Goal: Transaction & Acquisition: Obtain resource

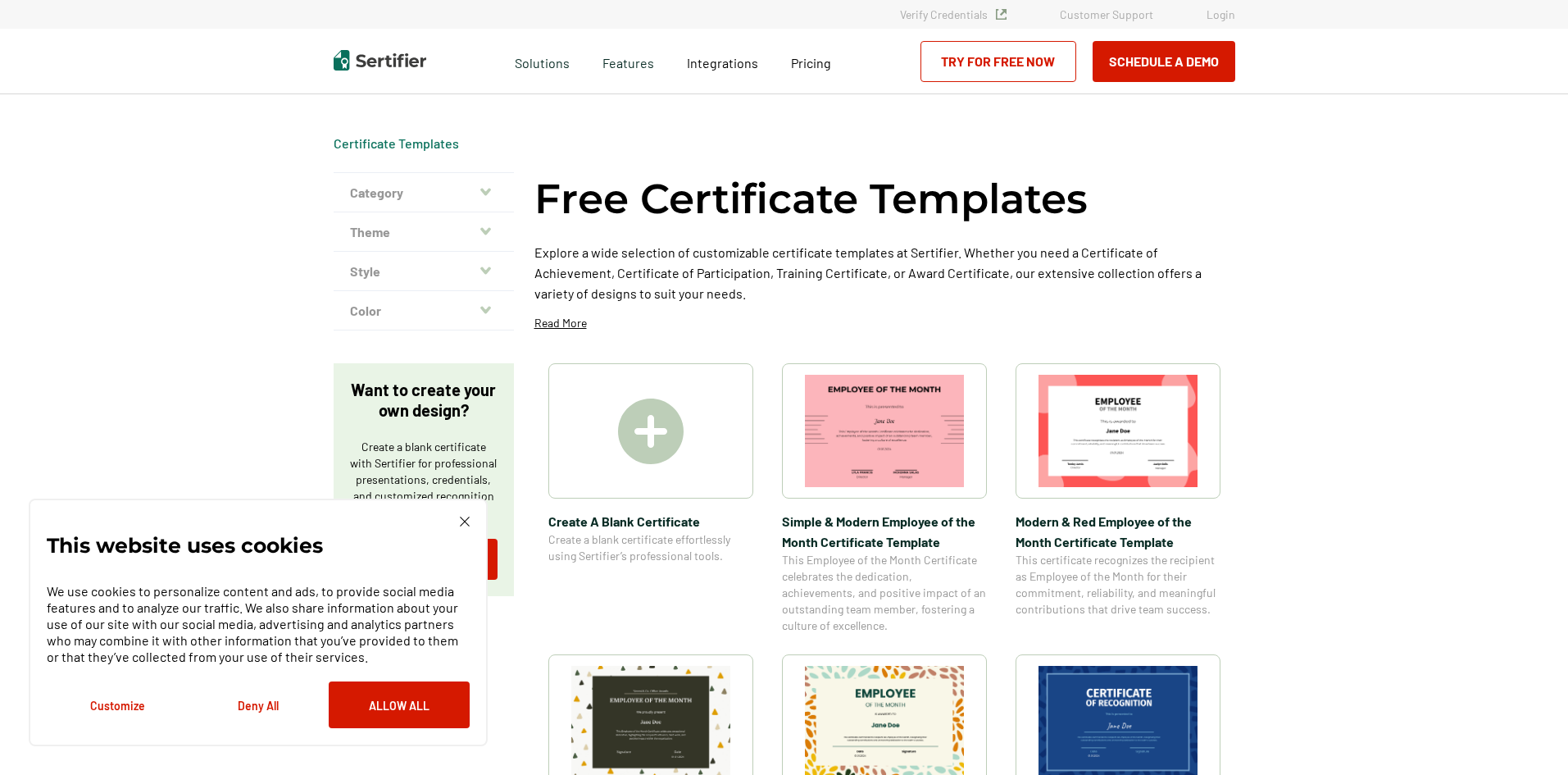
click at [453, 518] on div "This website uses cookies We use cookies to personalize content and ads, to pro…" at bounding box center [258, 622] width 423 height 211
click at [473, 306] on button "Color" at bounding box center [424, 311] width 181 height 40
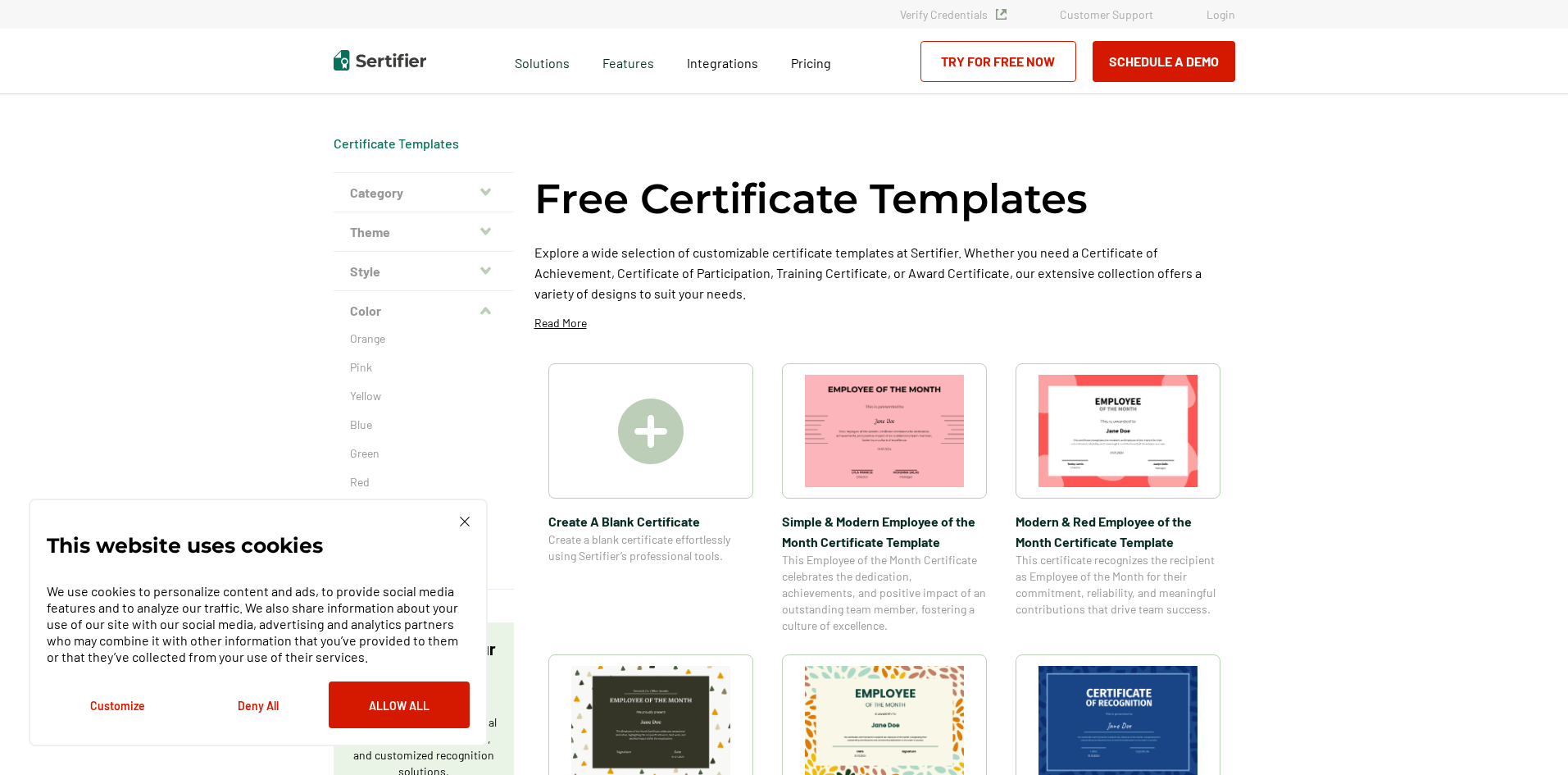
click at [469, 528] on div "This website uses cookies We use cookies to personalize content and ads, to pro…" at bounding box center [258, 622] width 459 height 247
click at [467, 522] on img at bounding box center [465, 521] width 10 height 10
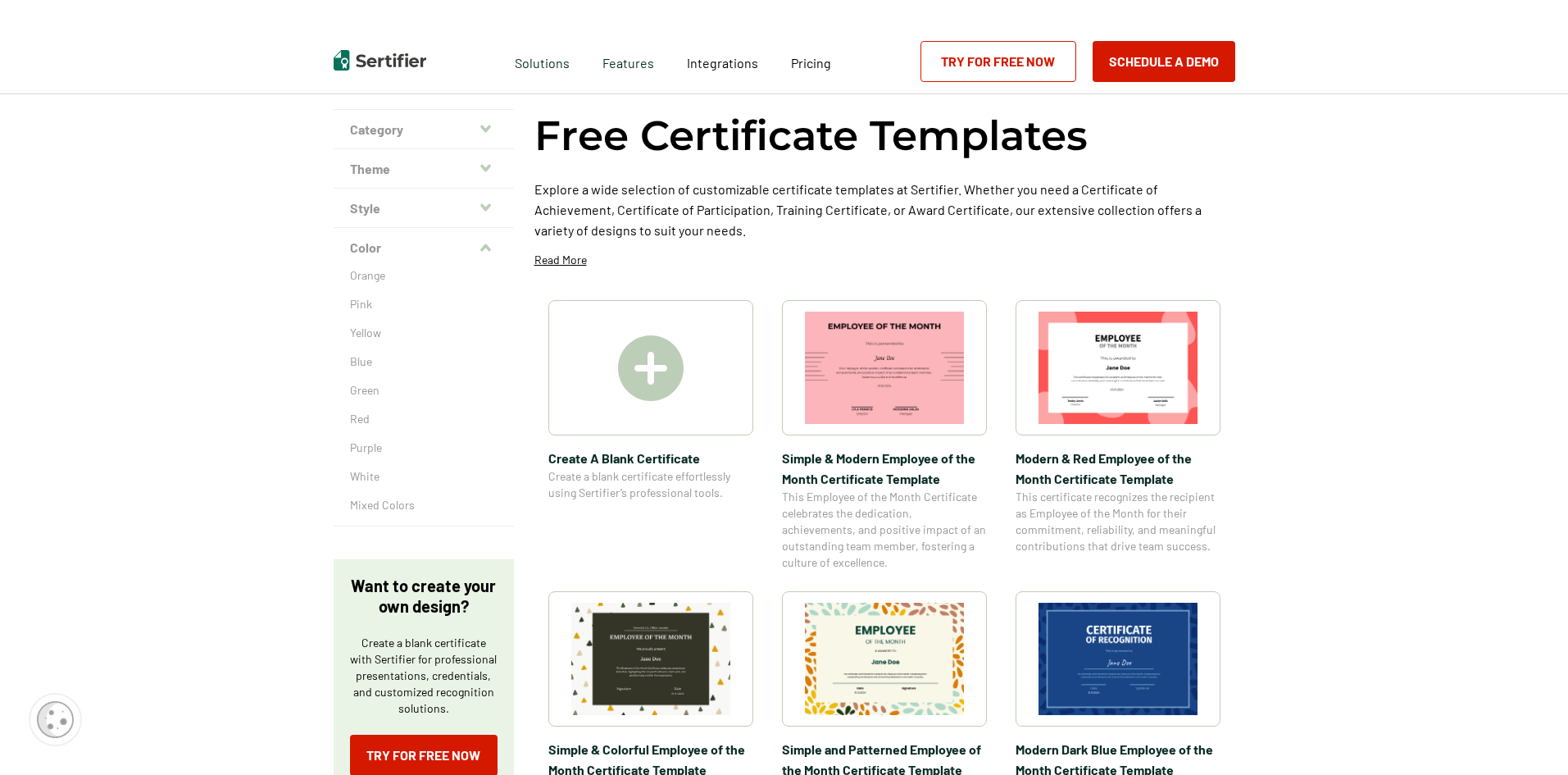
scroll to position [82, 0]
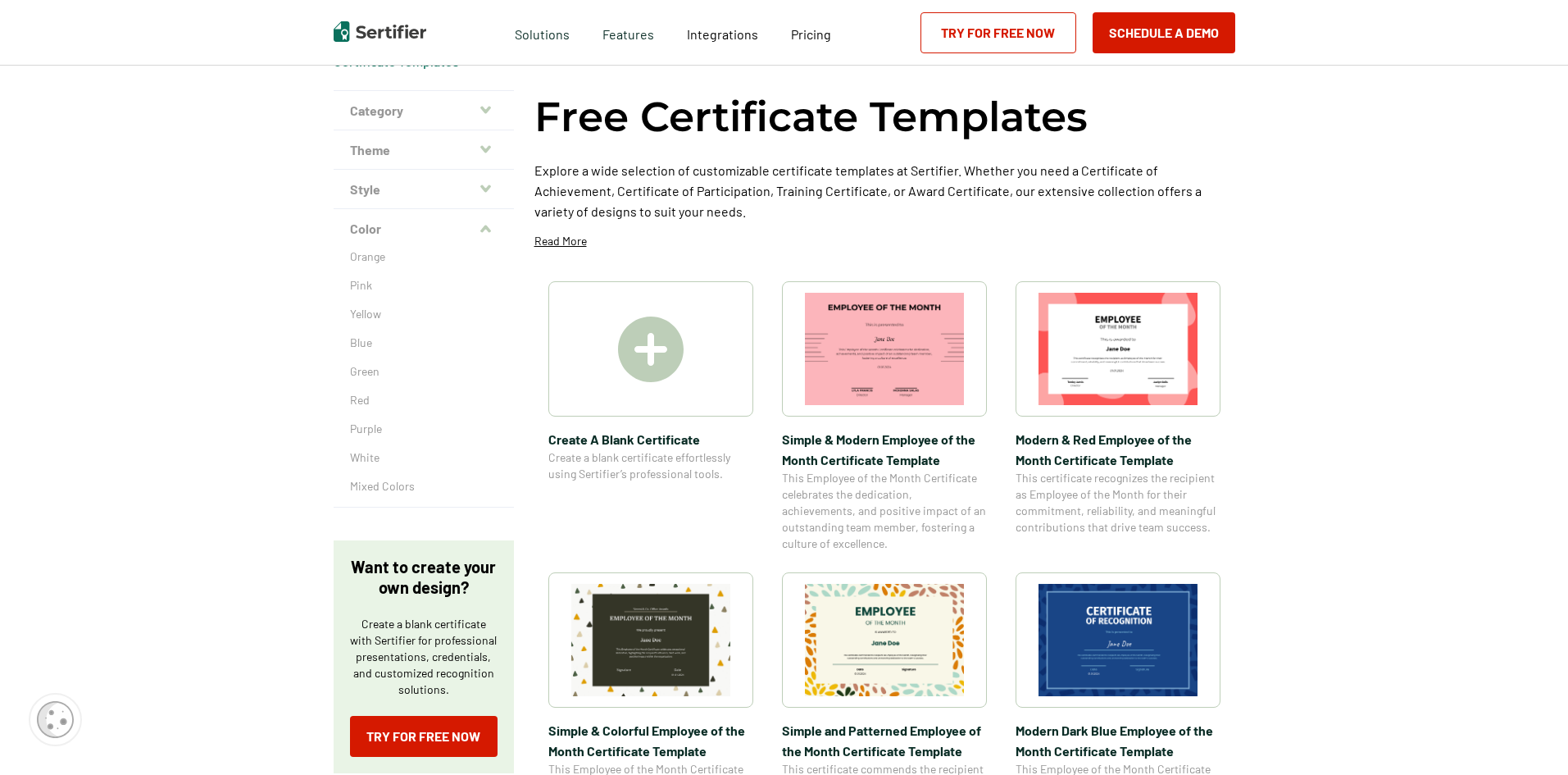
click at [425, 190] on button "Style" at bounding box center [424, 189] width 181 height 40
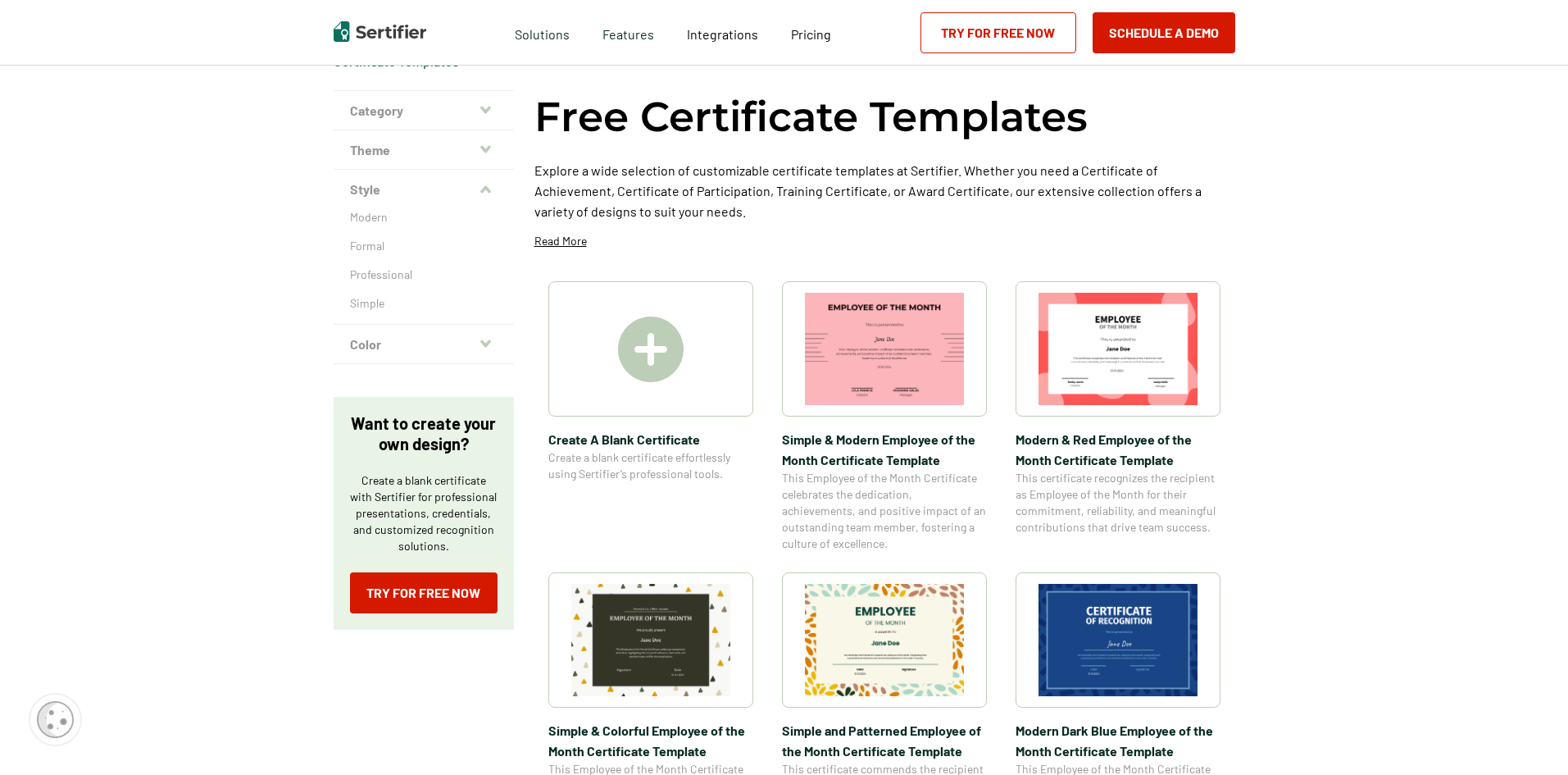
click at [474, 166] on button "Theme" at bounding box center [424, 149] width 181 height 40
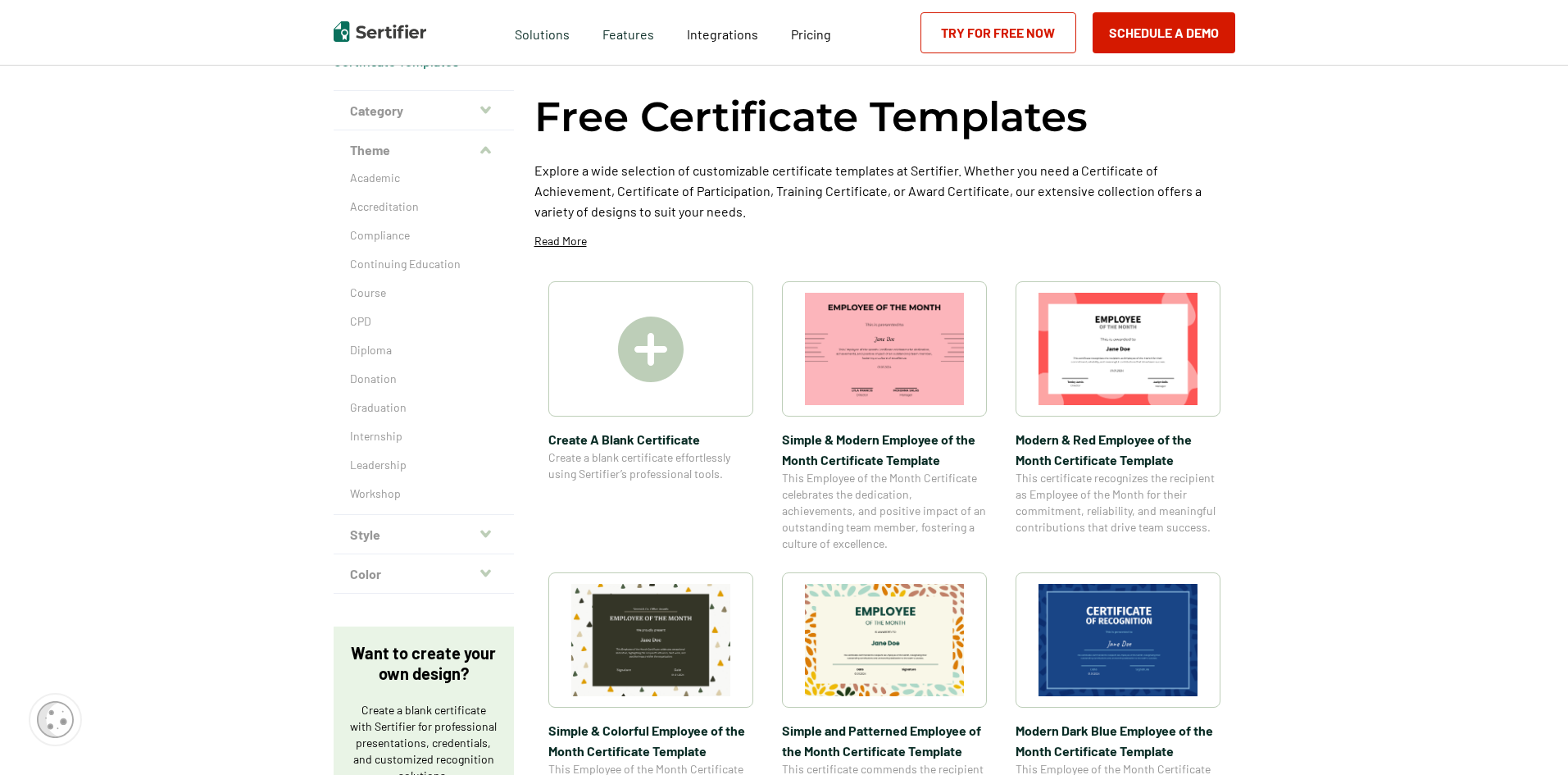
click at [432, 106] on button "Category" at bounding box center [424, 111] width 181 height 40
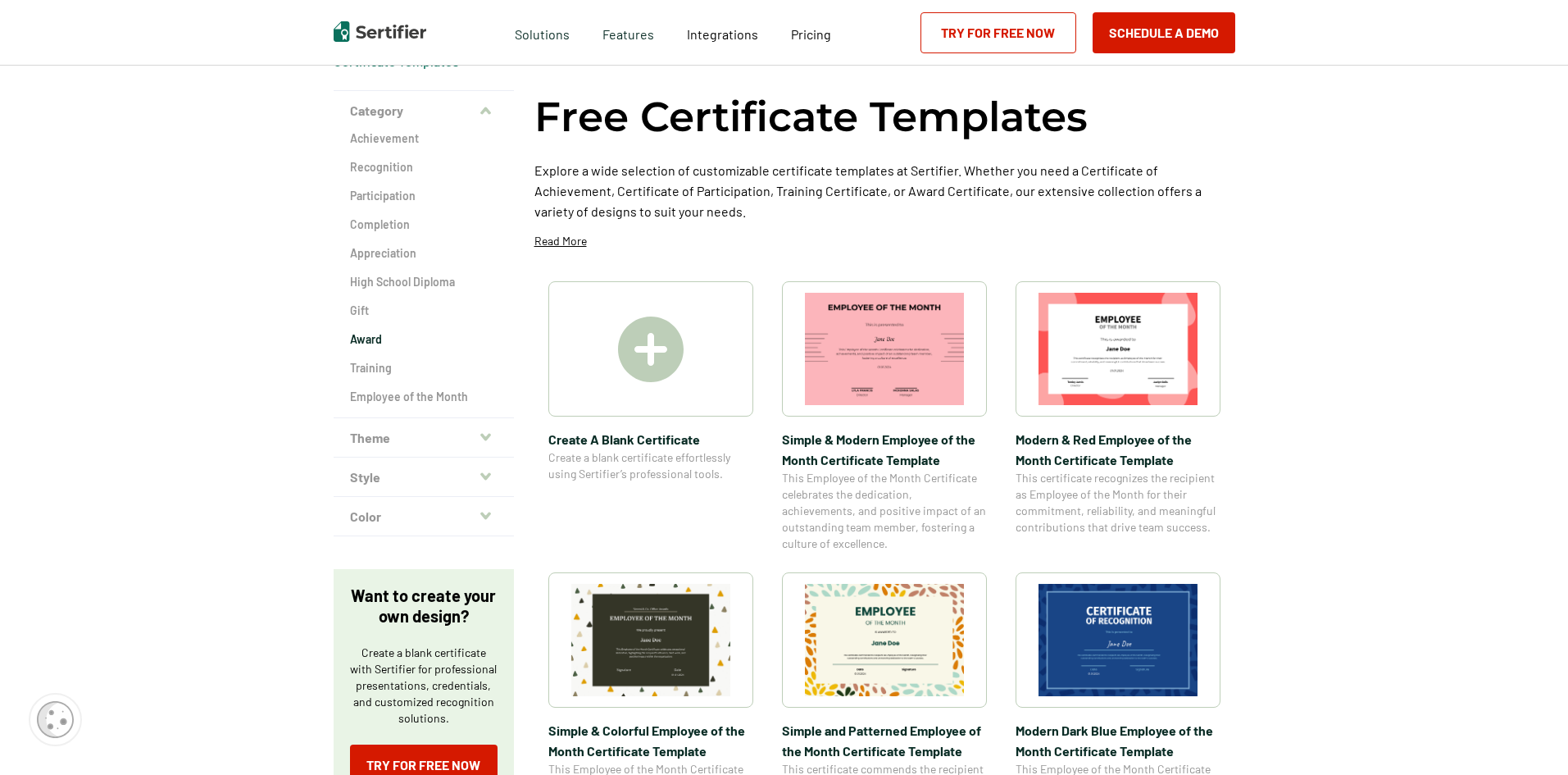
click at [383, 338] on h2 "Award" at bounding box center [424, 340] width 148 height 17
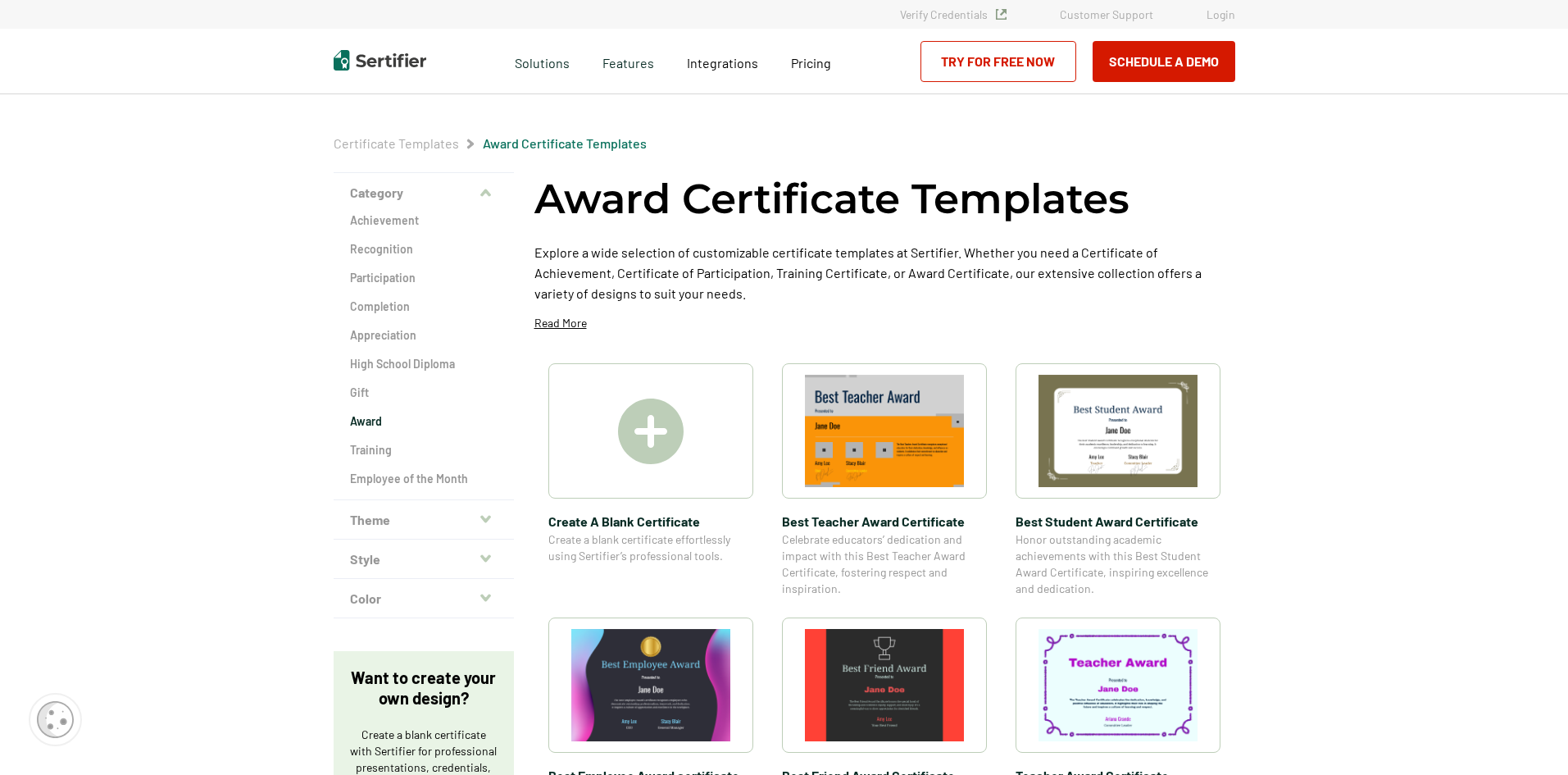
click at [1322, 330] on div "Certificate Templates Award Certificate Templates Category Achievement Recognit…" at bounding box center [784, 790] width 1568 height 1522
click at [365, 391] on h2 "Gift" at bounding box center [424, 393] width 148 height 17
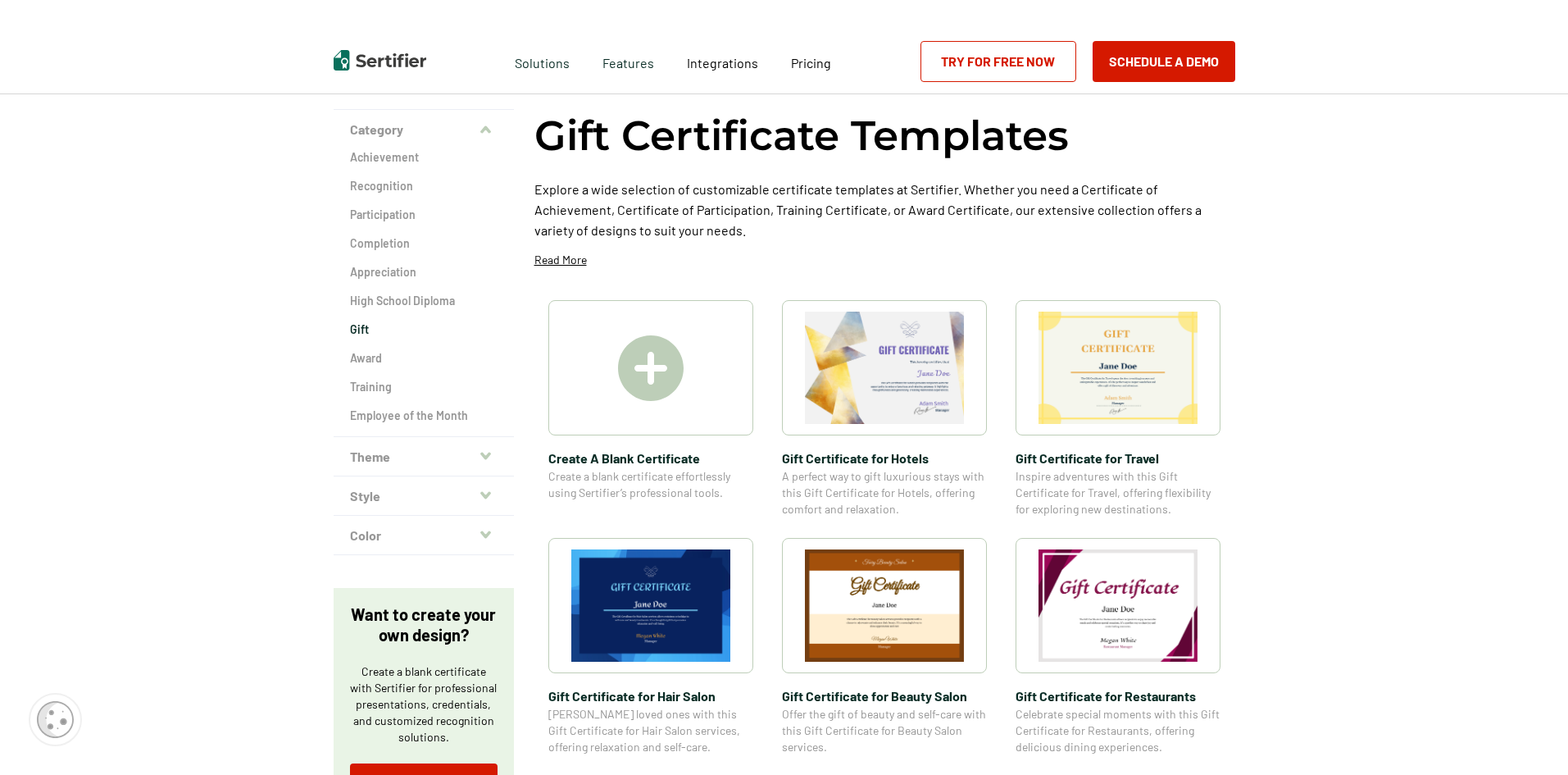
scroll to position [82, 0]
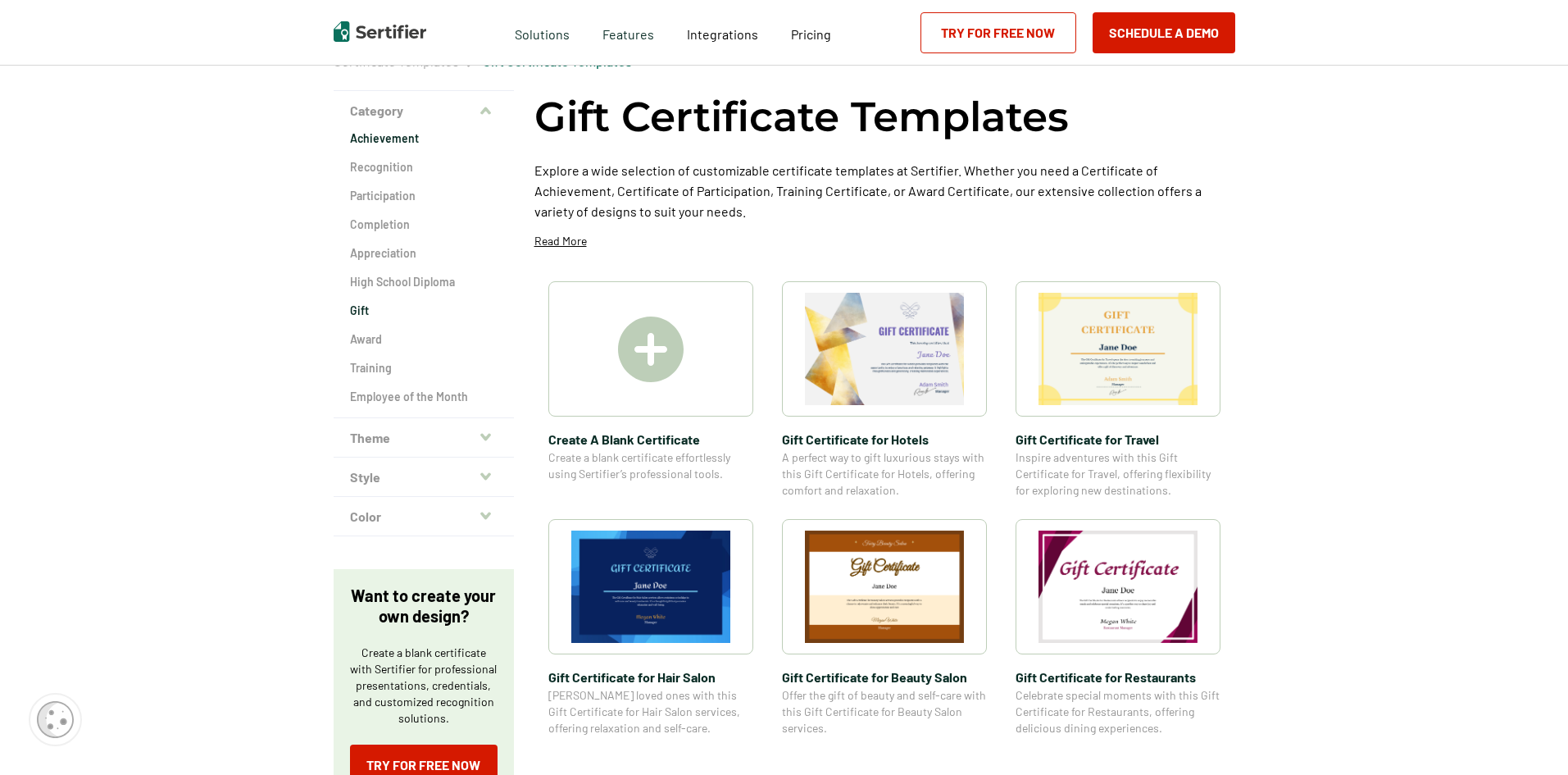
click at [370, 144] on h2 "Achievement" at bounding box center [424, 138] width 148 height 17
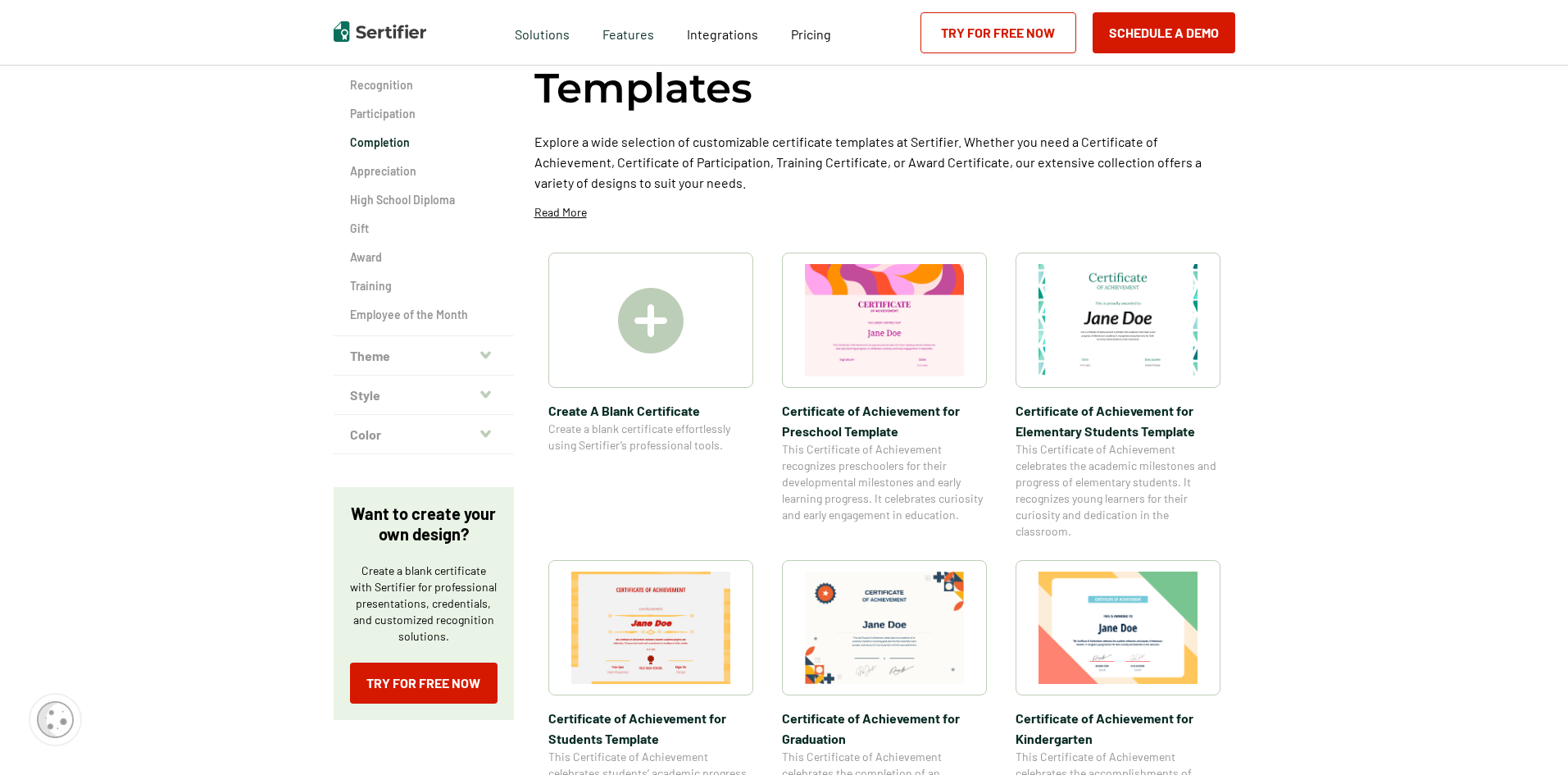
scroll to position [82, 0]
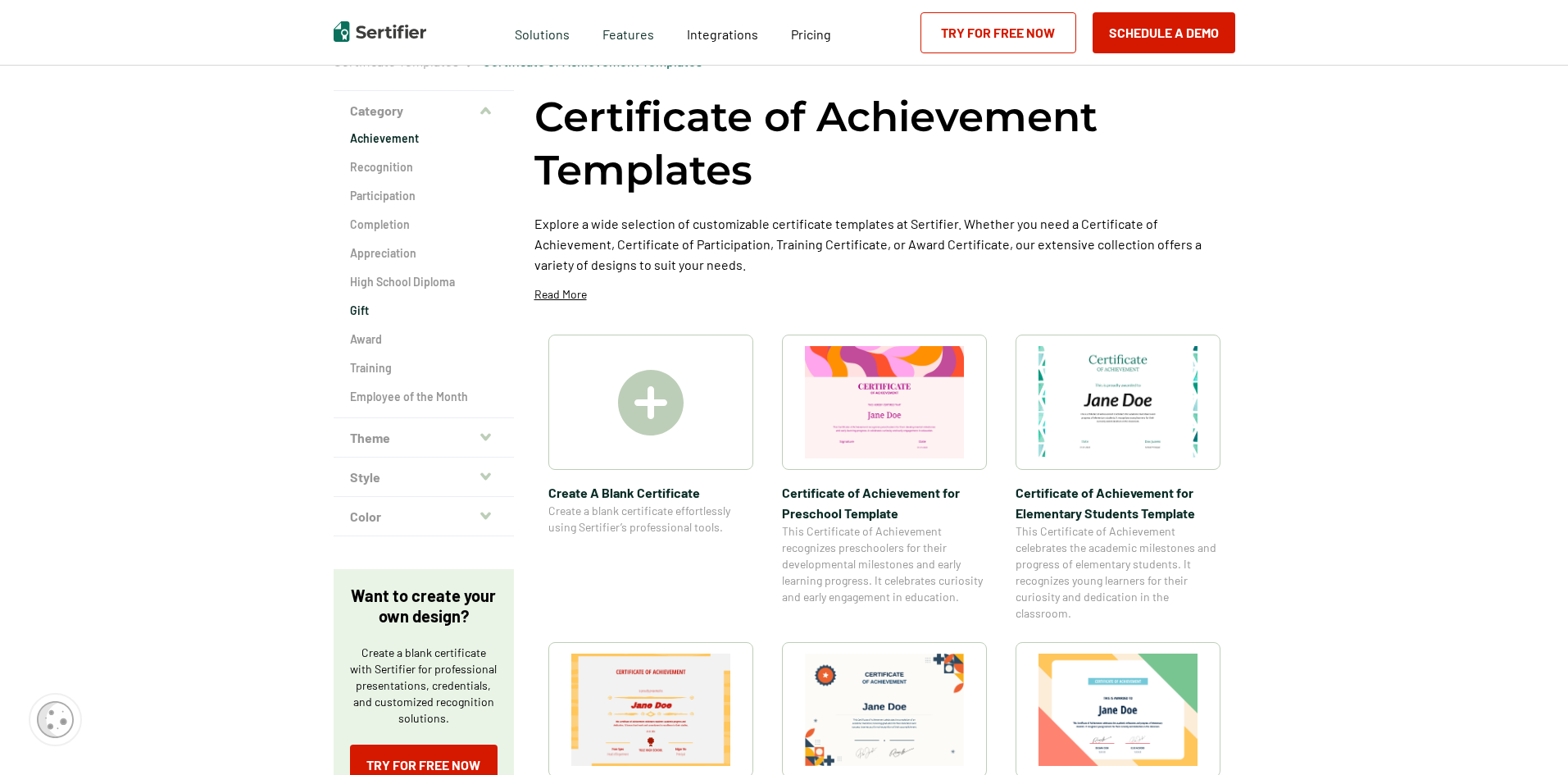
click at [359, 303] on h2 "Gift" at bounding box center [424, 311] width 148 height 17
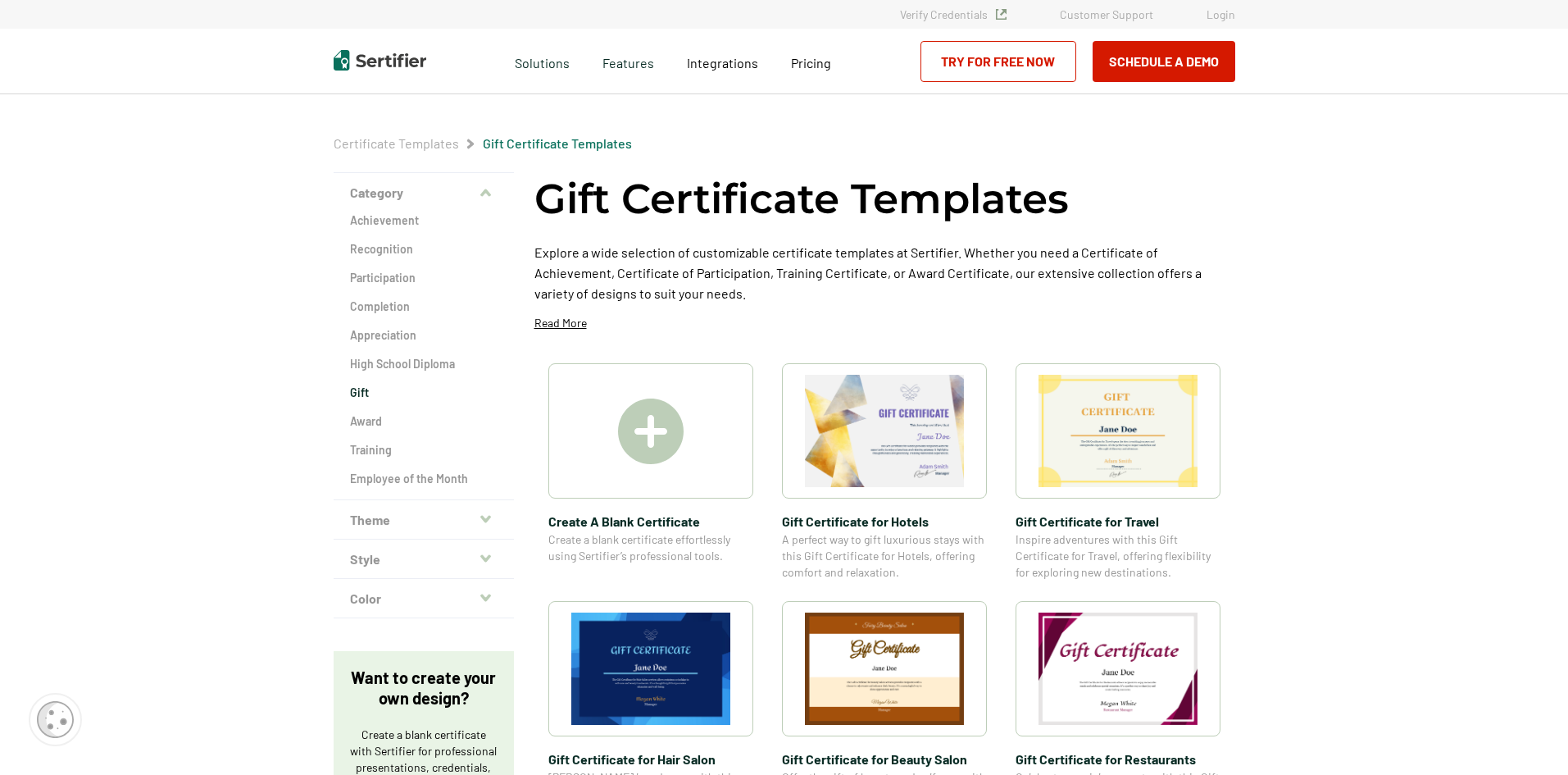
click at [416, 141] on link "Certificate Templates" at bounding box center [397, 143] width 125 height 16
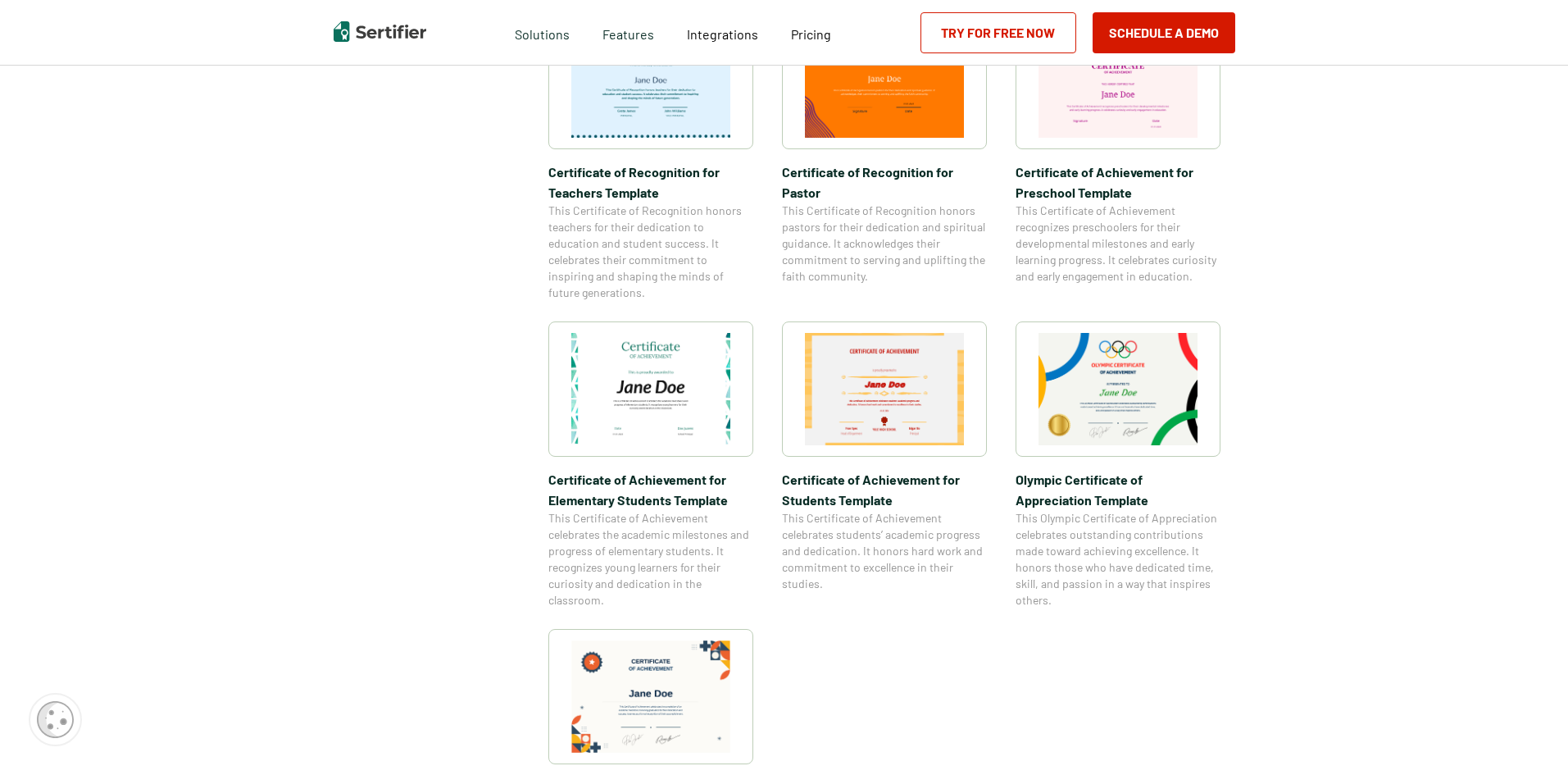
scroll to position [1148, 0]
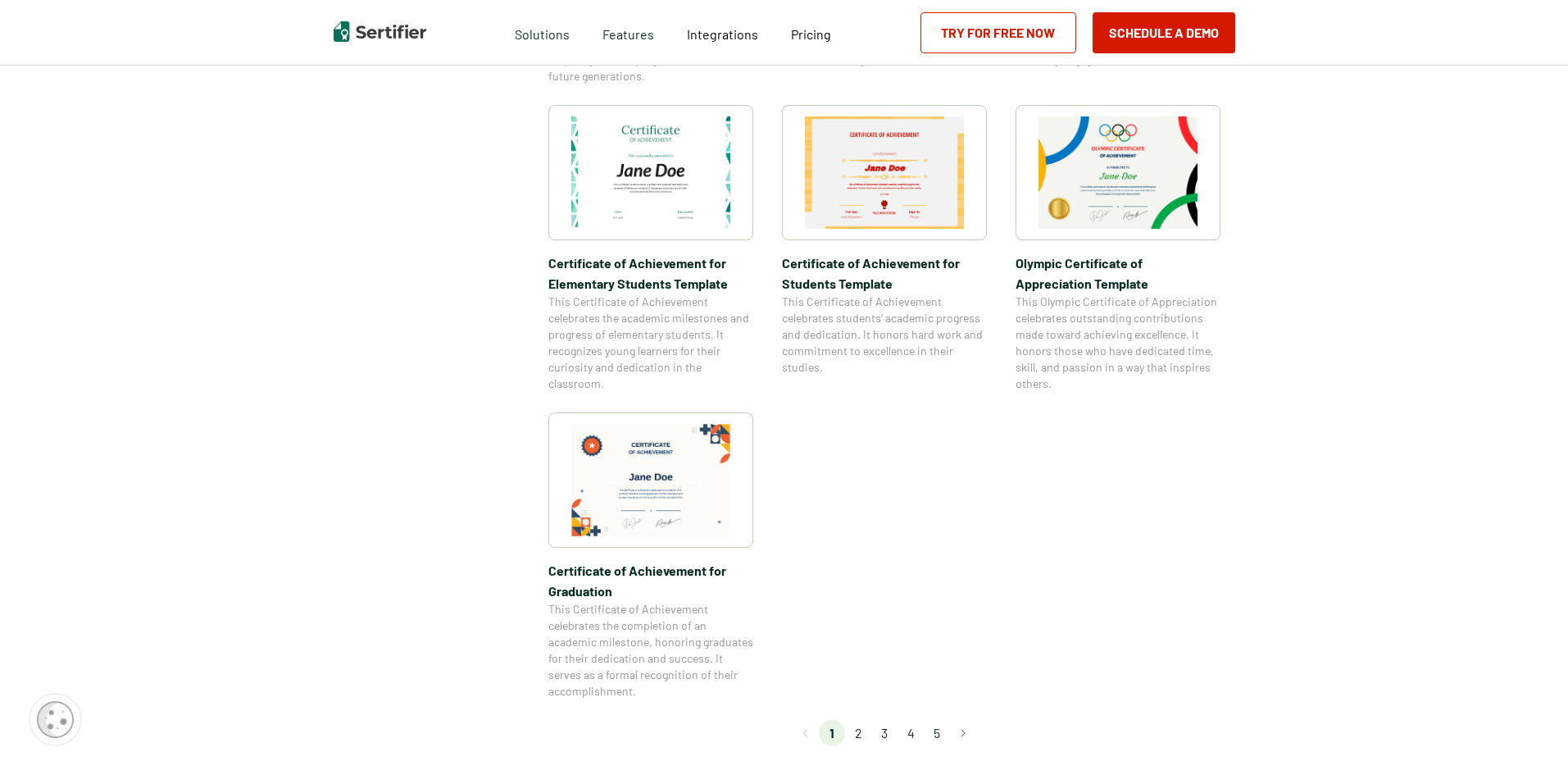
click at [860, 733] on li "2" at bounding box center [858, 733] width 26 height 26
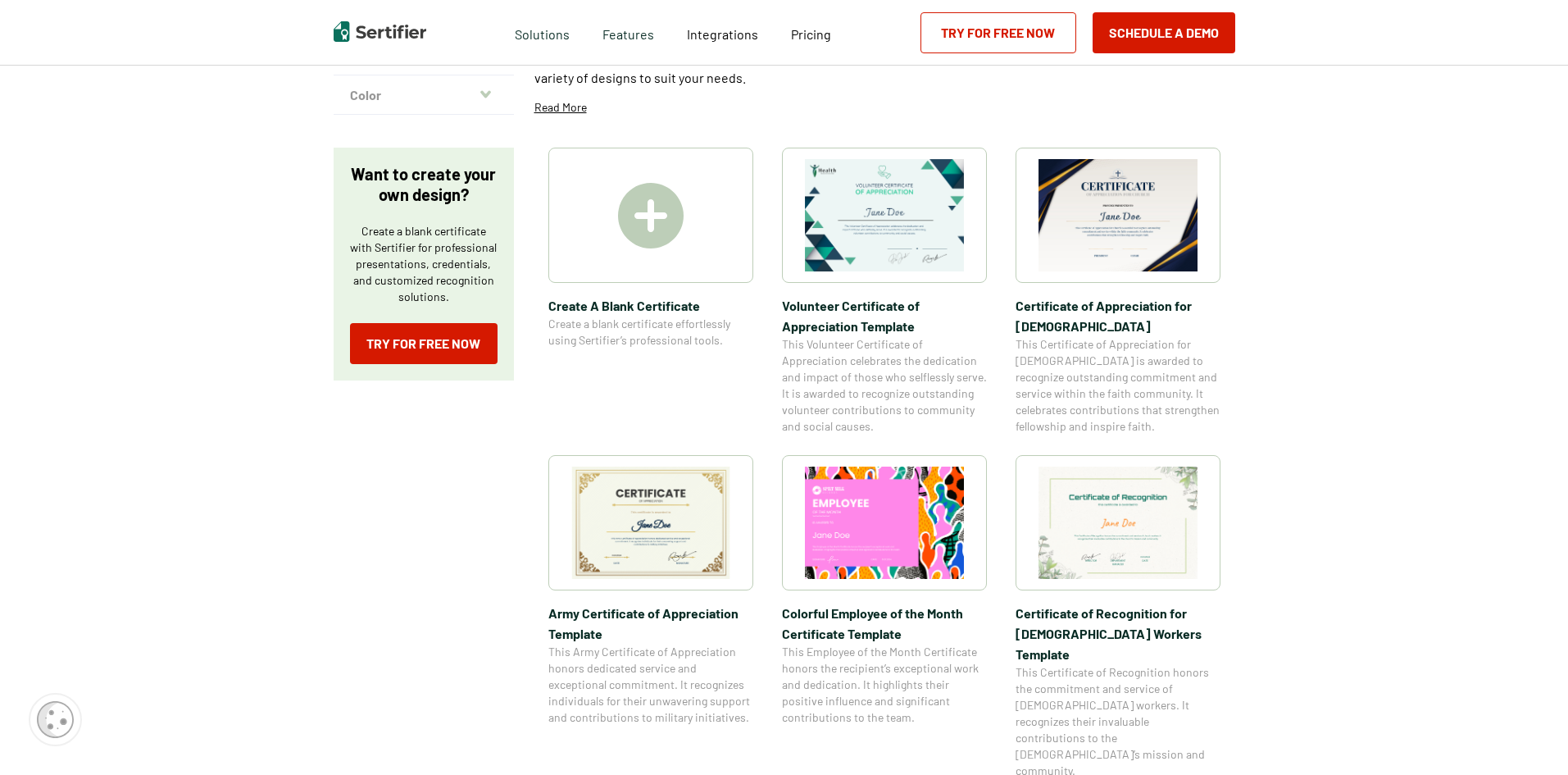
scroll to position [246, 0]
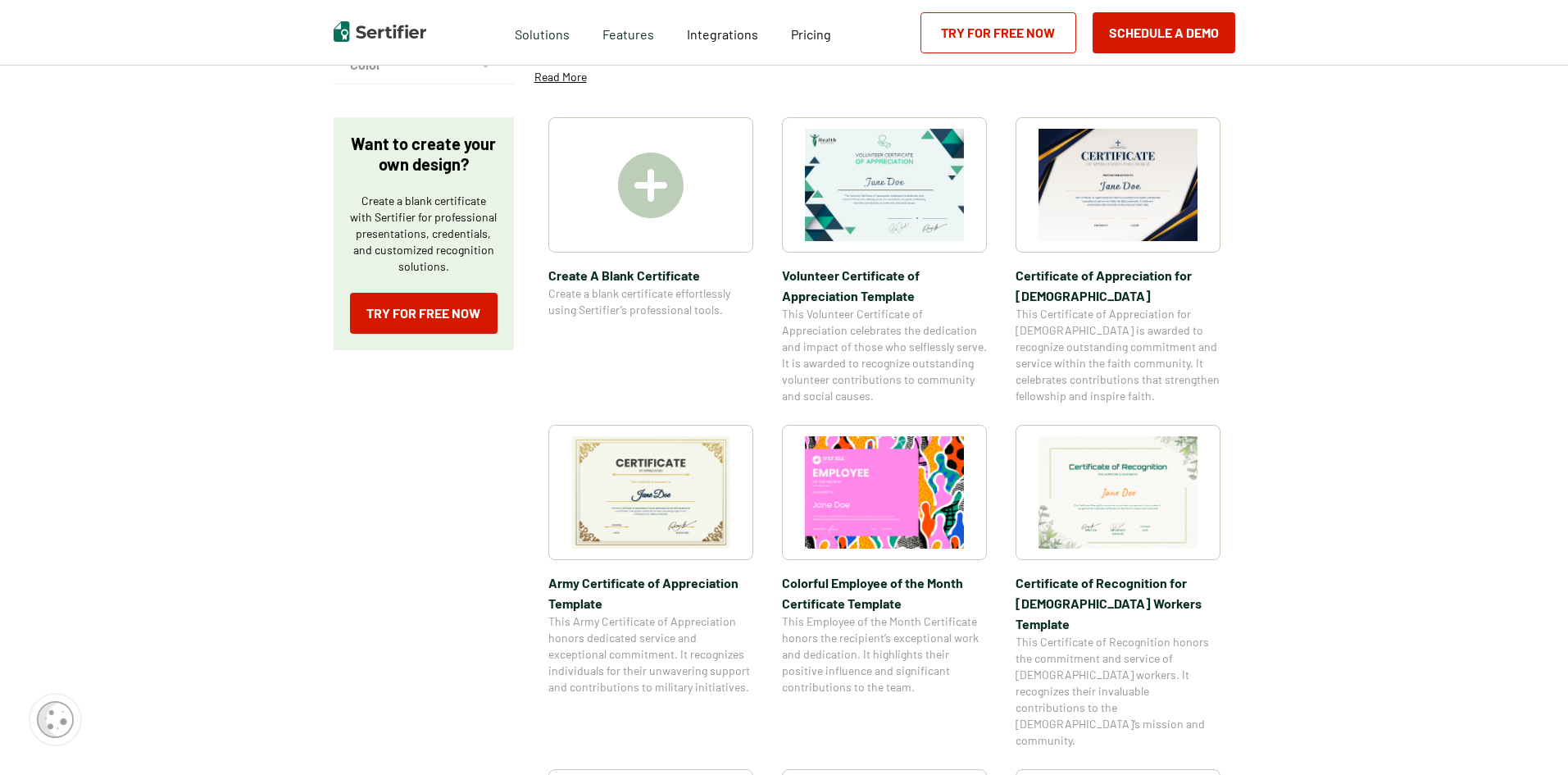
click at [1135, 179] on img at bounding box center [1118, 185] width 159 height 113
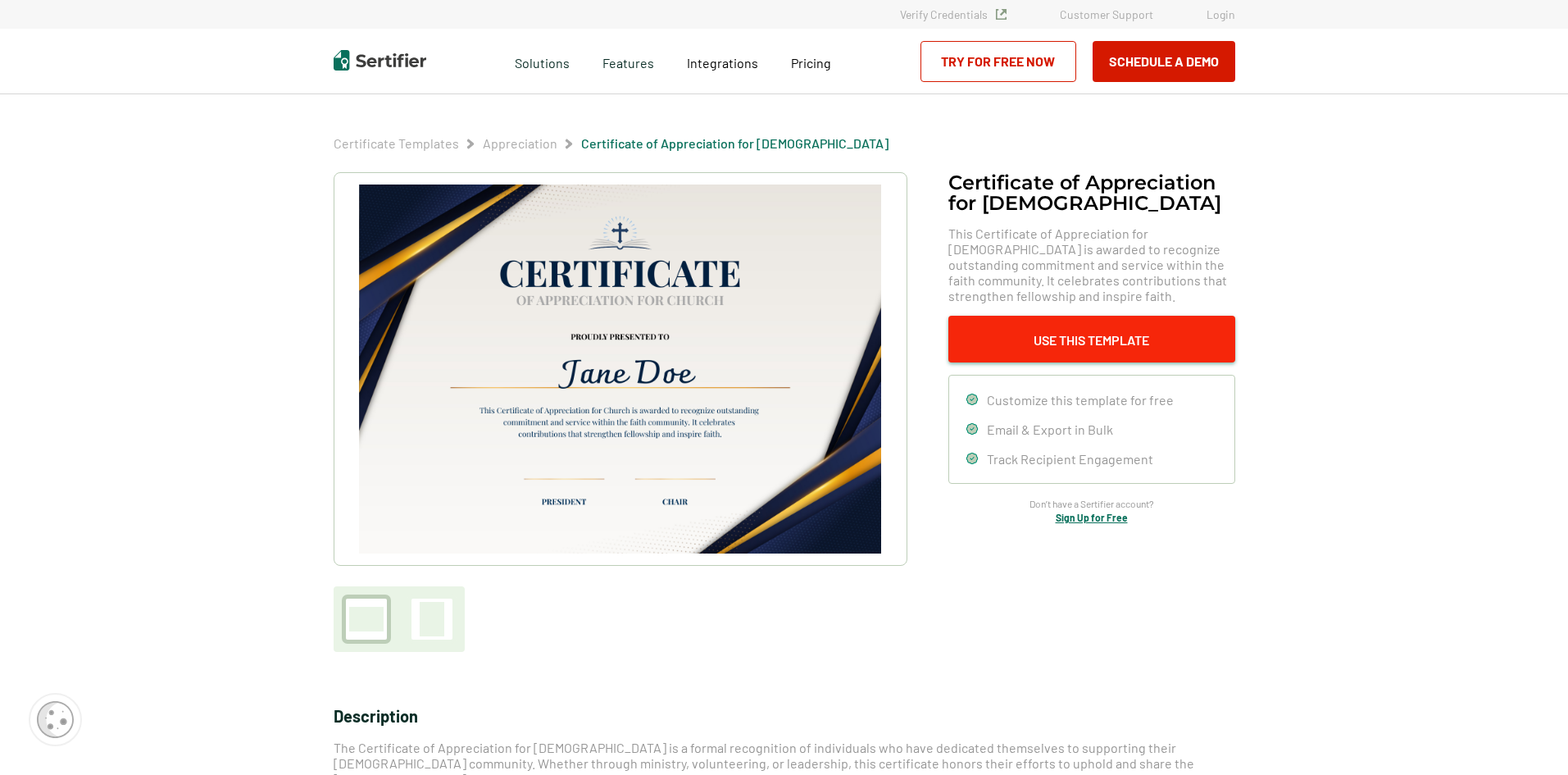
click at [1102, 344] on button "Use This Template" at bounding box center [1091, 339] width 287 height 47
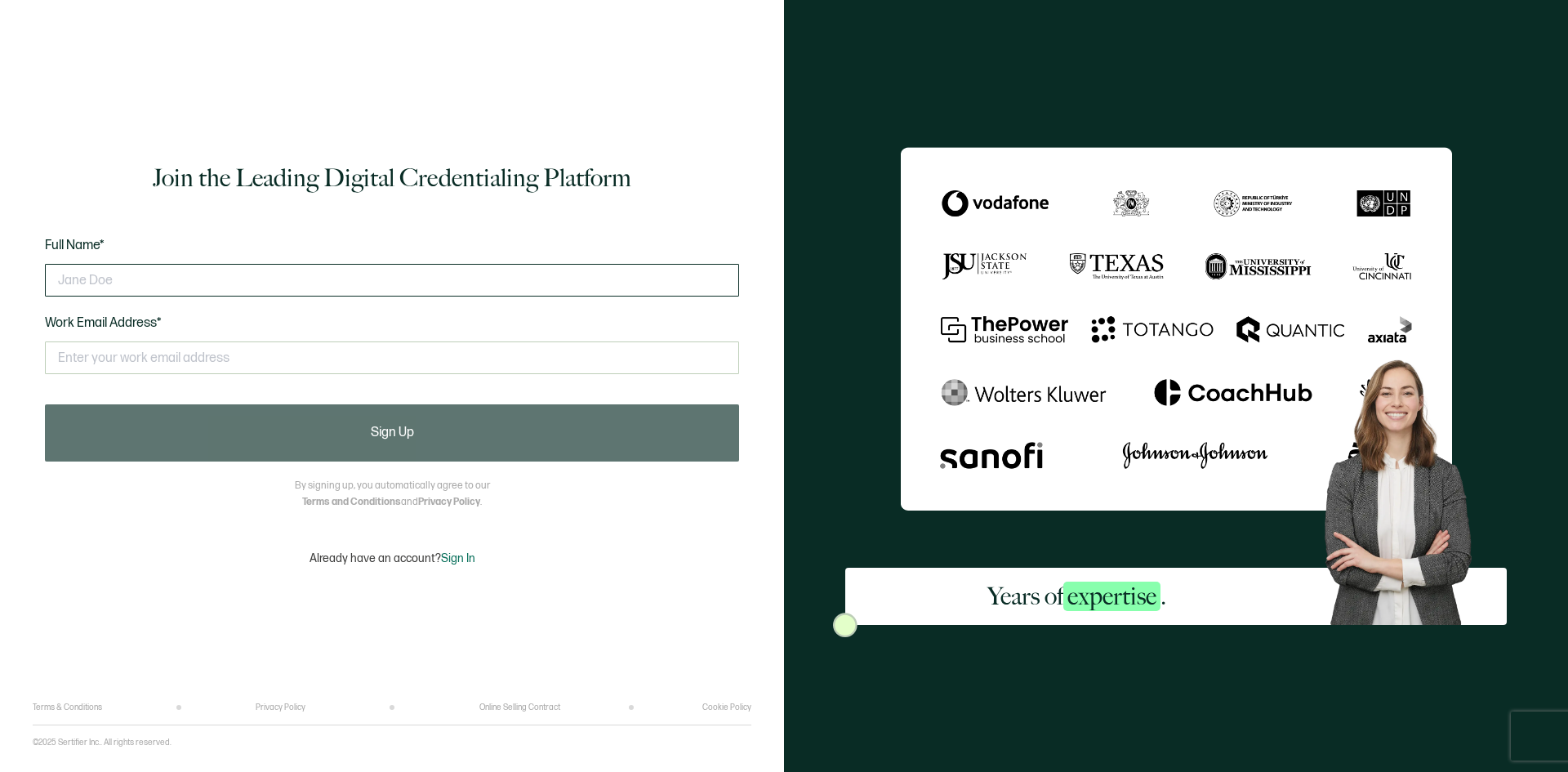
click at [410, 290] on input "text" at bounding box center [392, 280] width 694 height 33
type input "[PERSON_NAME]"
click at [128, 366] on input "text" at bounding box center [392, 358] width 694 height 33
type input "[EMAIL_ADDRESS][PERSON_NAME][DOMAIN_NAME]"
